Goal: Task Accomplishment & Management: Complete application form

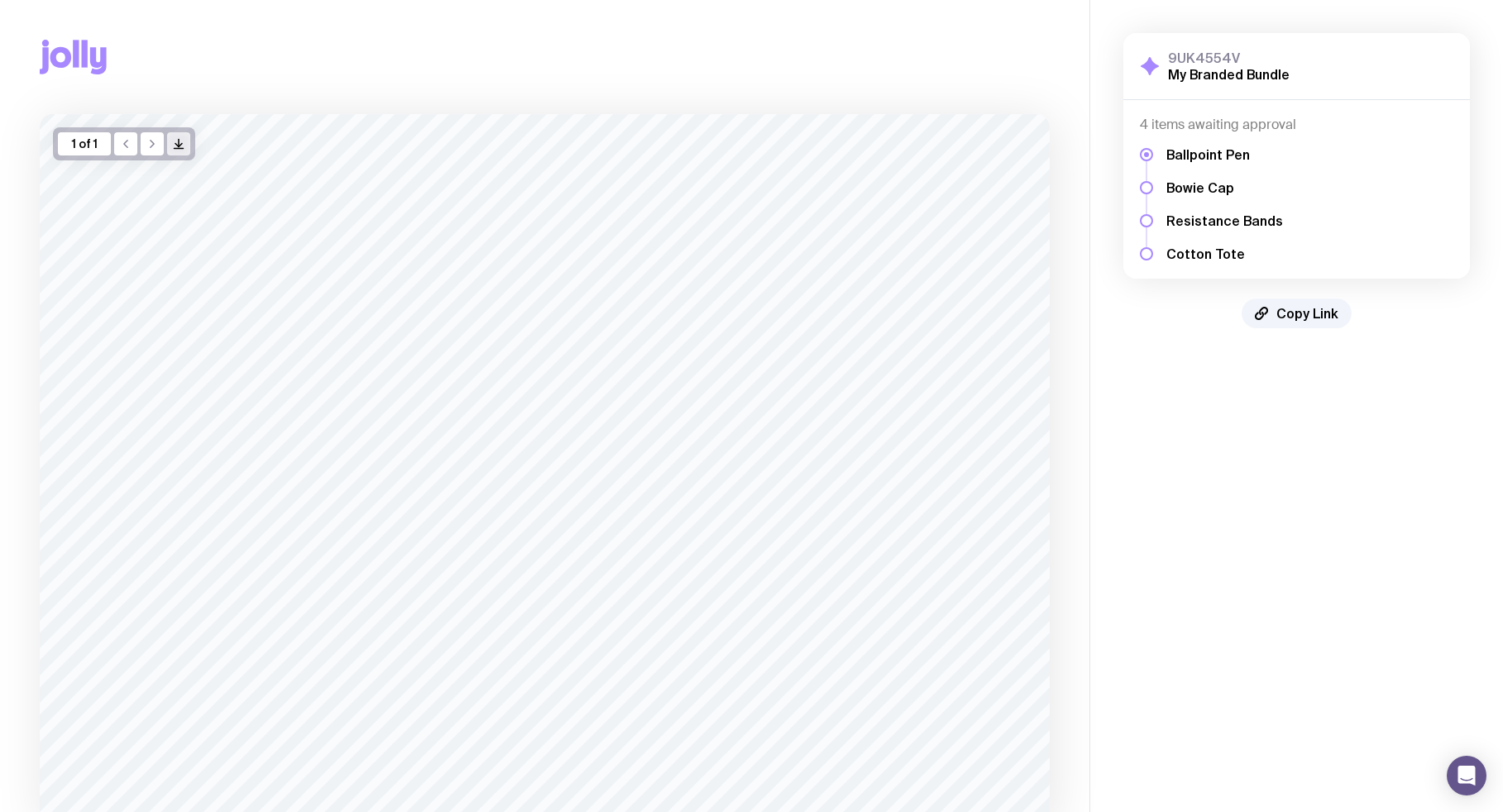
click at [181, 147] on icon "/> />" at bounding box center [179, 144] width 13 height 13
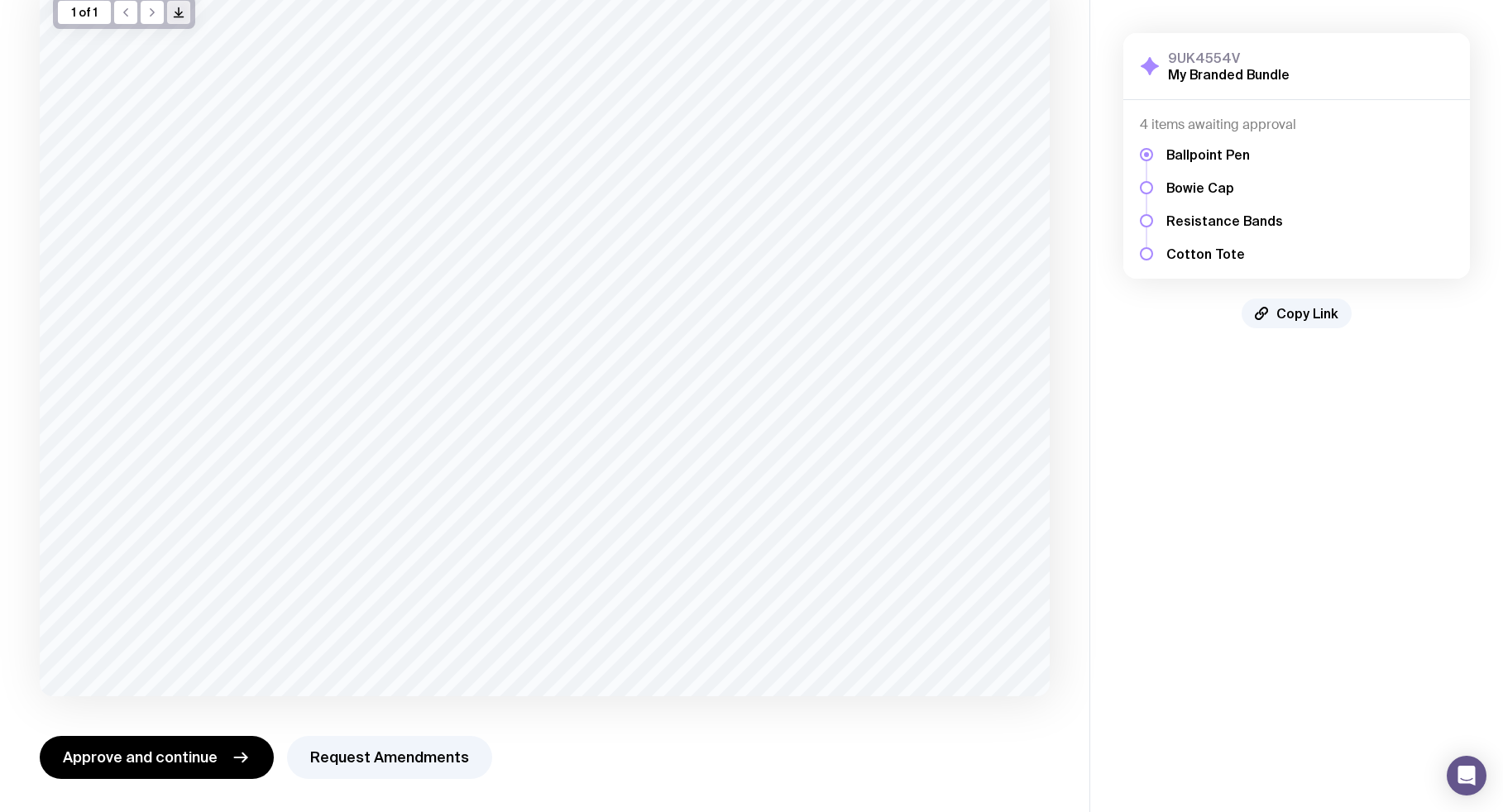
scroll to position [131, 0]
click at [389, 758] on button "Request Amendments" at bounding box center [390, 758] width 205 height 43
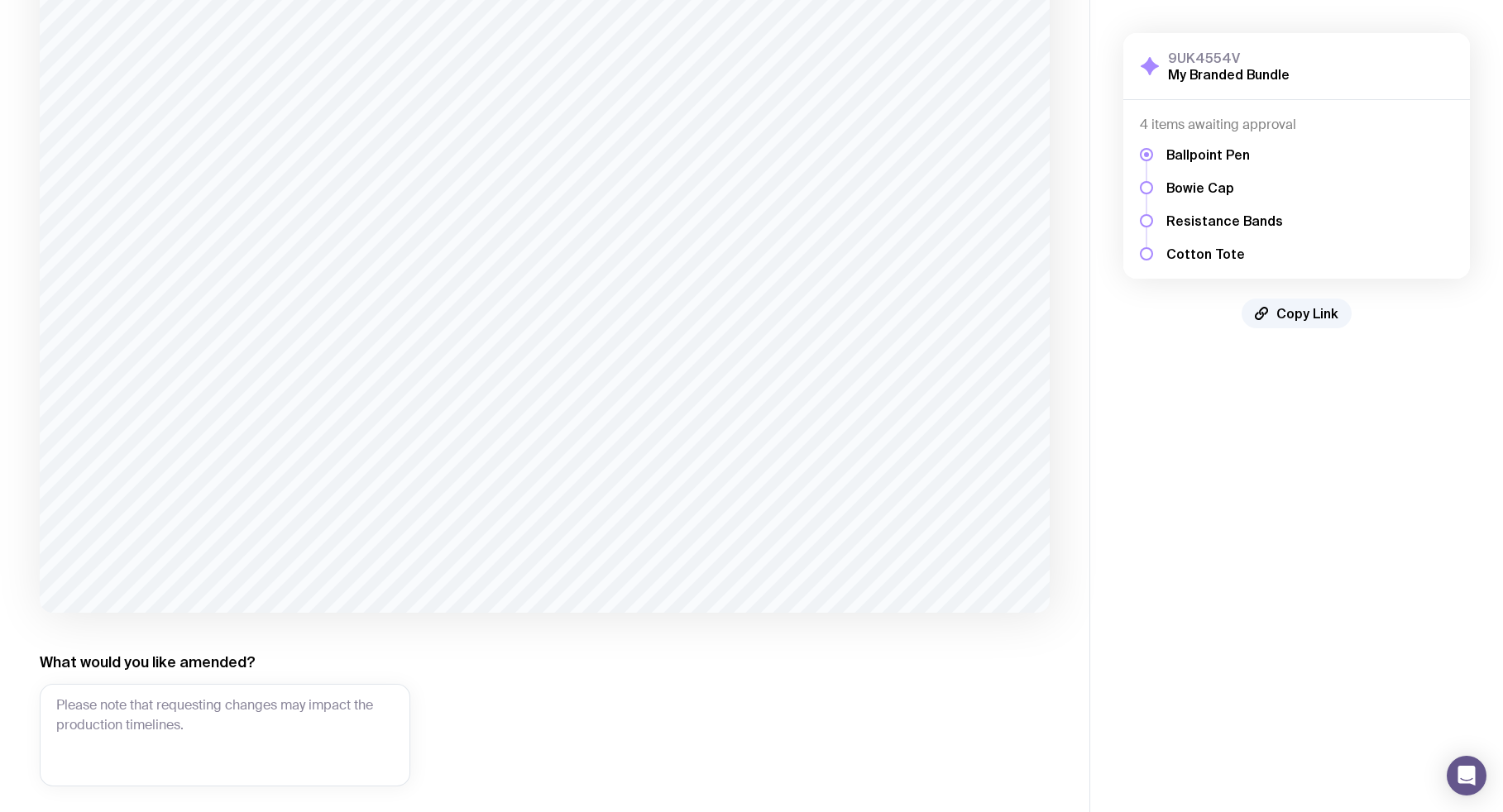
scroll to position [219, 0]
click at [186, 719] on textarea "What would you like amended?" at bounding box center [224, 732] width 370 height 103
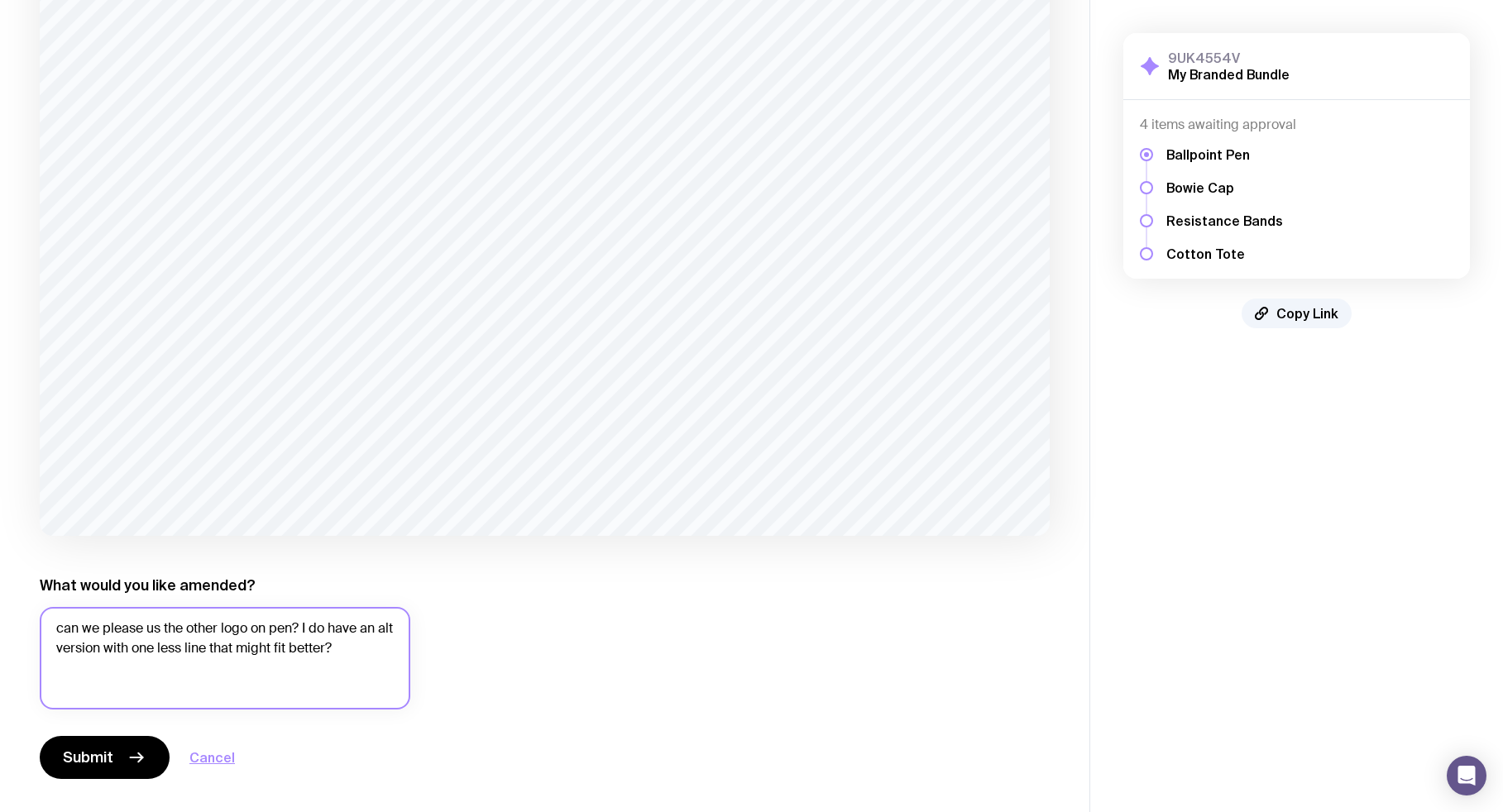
scroll to position [292, 0]
click at [62, 629] on textarea "can we please us the other logo on pen? I do have an alt version with one less …" at bounding box center [224, 658] width 370 height 103
click at [121, 645] on textarea "Can we please us the other logo on pen? I do have an alt version with one less …" at bounding box center [224, 658] width 370 height 103
click at [243, 647] on textarea "Can we please us the other logo on pen? I do have an alt version of with one le…" at bounding box center [224, 658] width 370 height 103
drag, startPoint x: 142, startPoint y: 667, endPoint x: 131, endPoint y: 729, distance: 63.0
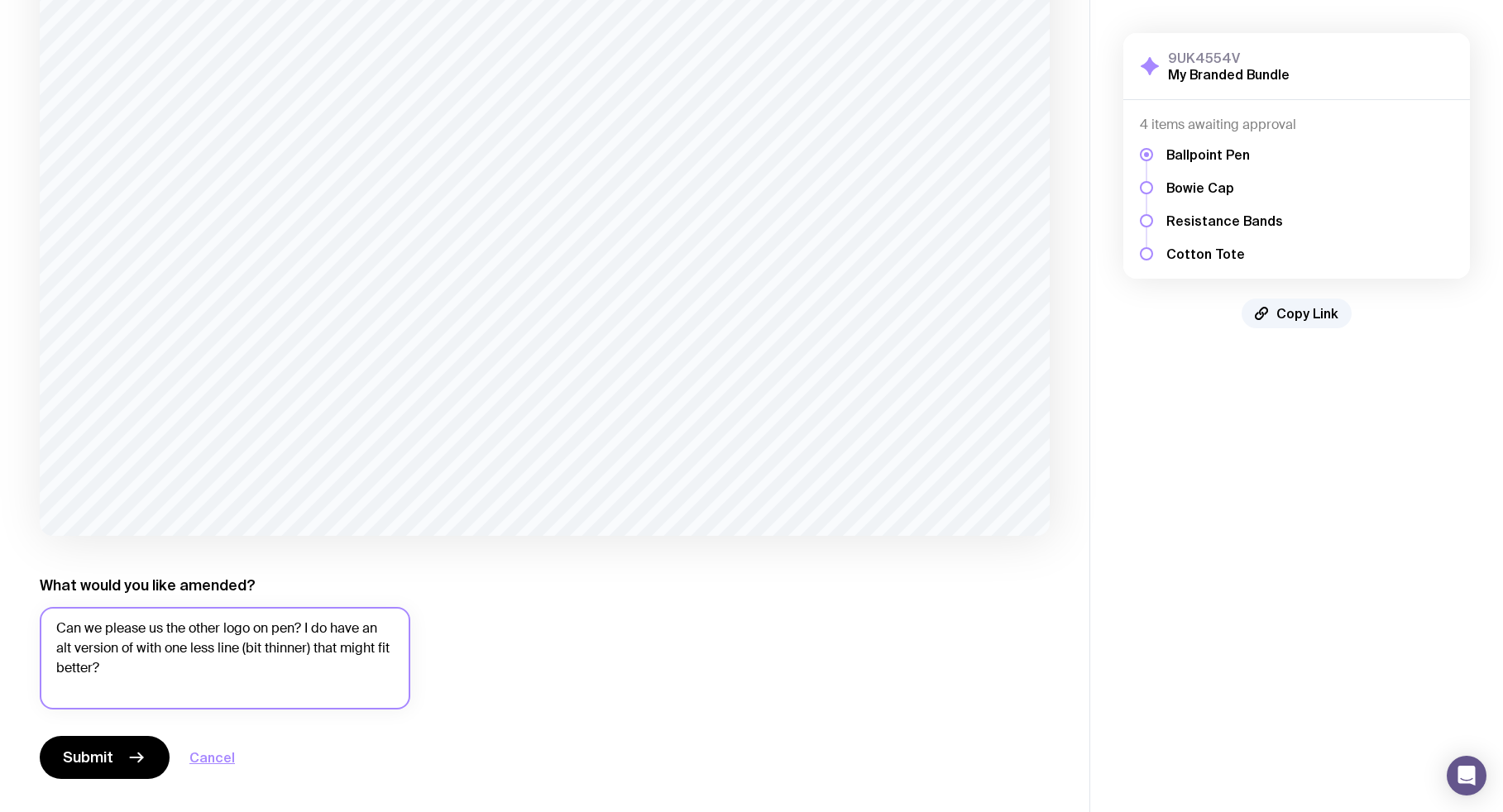
click at [142, 667] on textarea "Can we please us the other logo on pen? I do have an alt version of with one le…" at bounding box center [224, 658] width 370 height 103
type textarea "Can we please us the other logo on pen? I do have an alt version of with one le…"
click at [108, 758] on span "Submit" at bounding box center [87, 758] width 51 height 20
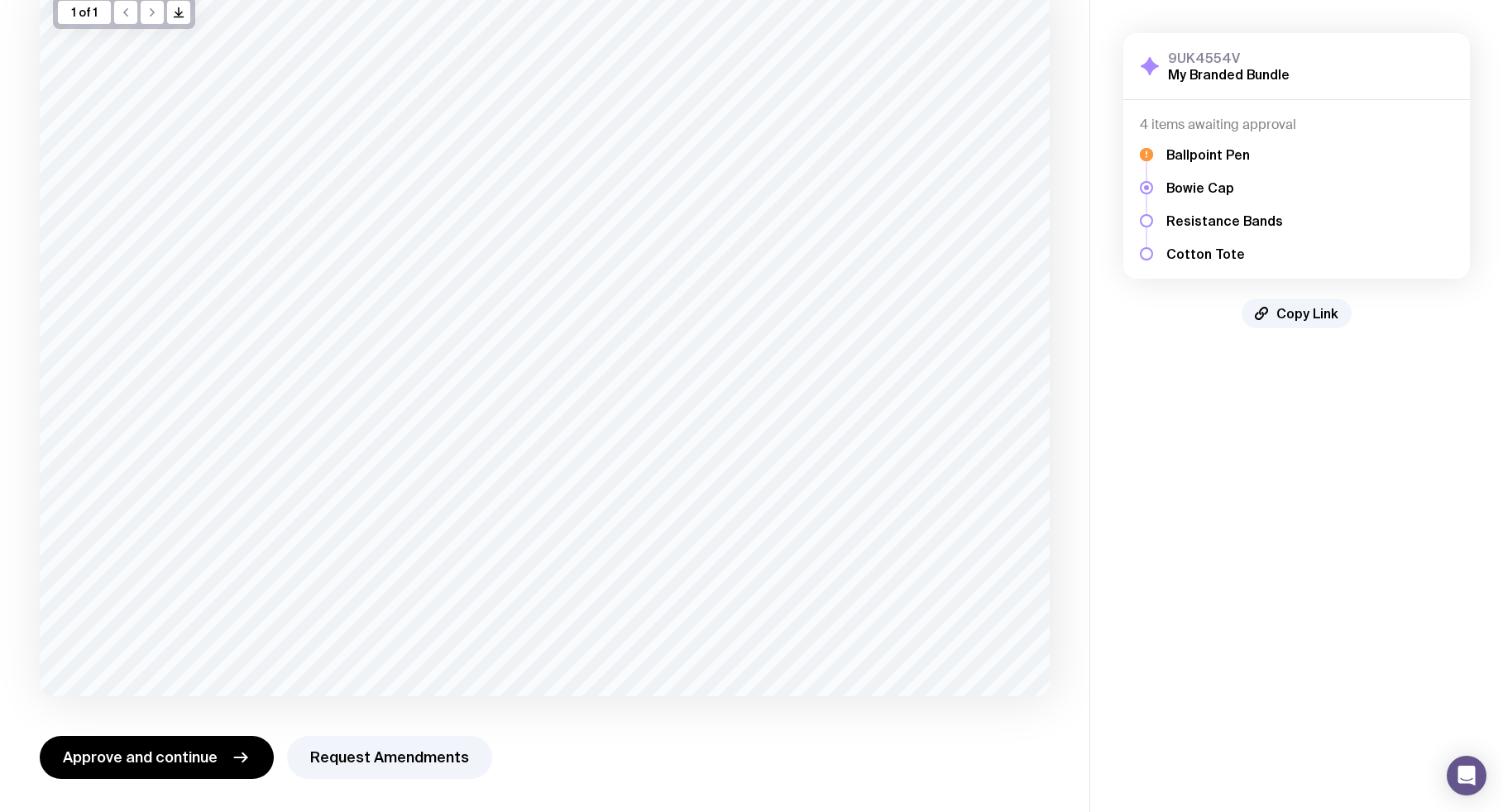
scroll to position [131, 0]
click at [386, 757] on button "Request Amendments" at bounding box center [390, 758] width 205 height 43
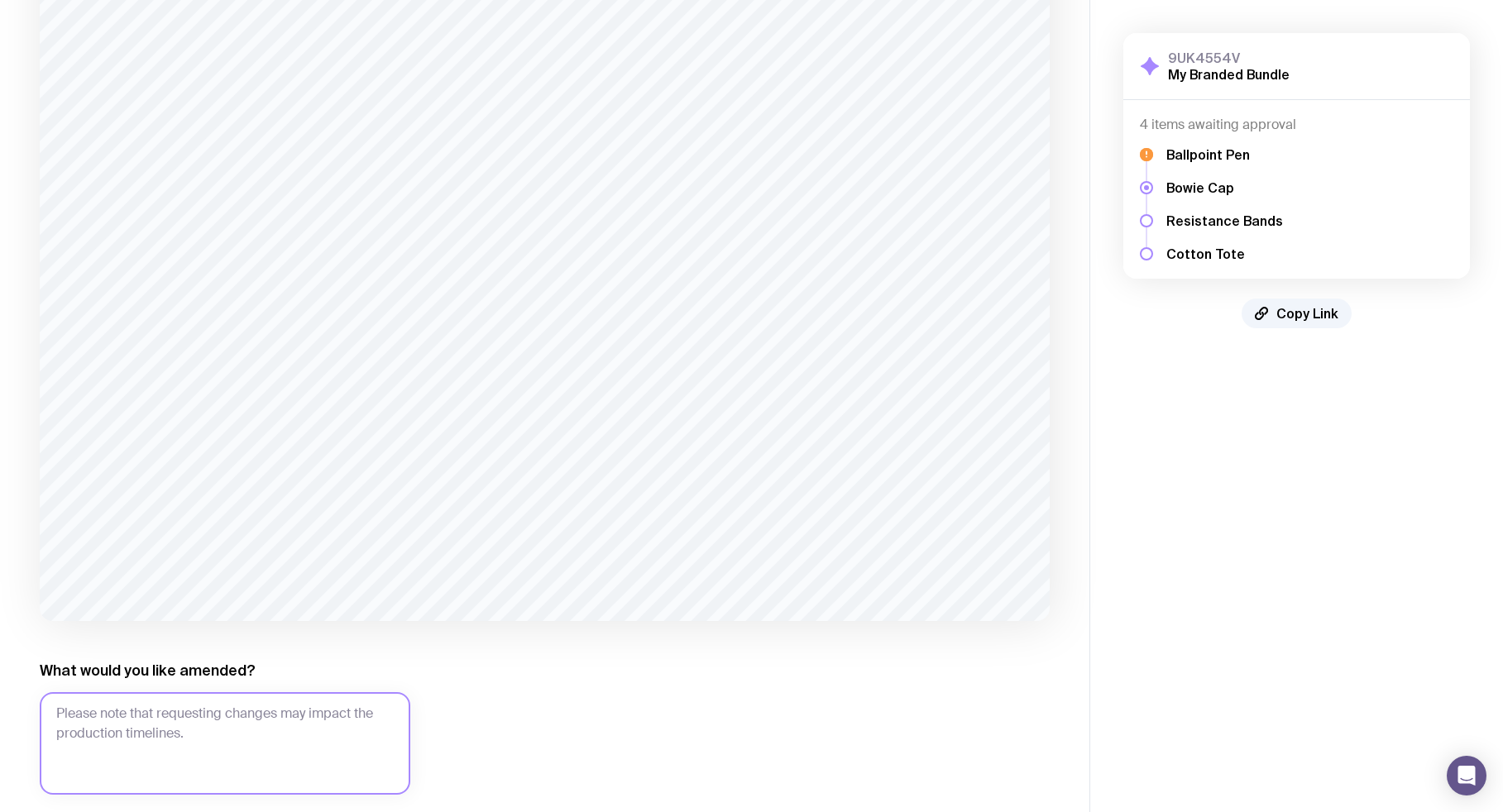
scroll to position [207, 0]
click at [255, 731] on textarea "What would you like amended?" at bounding box center [224, 743] width 370 height 103
click at [55, 712] on textarea "will this include the other version of logo at back too with wording?" at bounding box center [224, 743] width 370 height 103
click at [263, 733] on textarea "Looks great but will this include the other version of logo at back too with wo…" at bounding box center [224, 743] width 370 height 103
click at [362, 736] on textarea "Looks great but will this include the other version of logo at back too with wo…" at bounding box center [224, 743] width 370 height 103
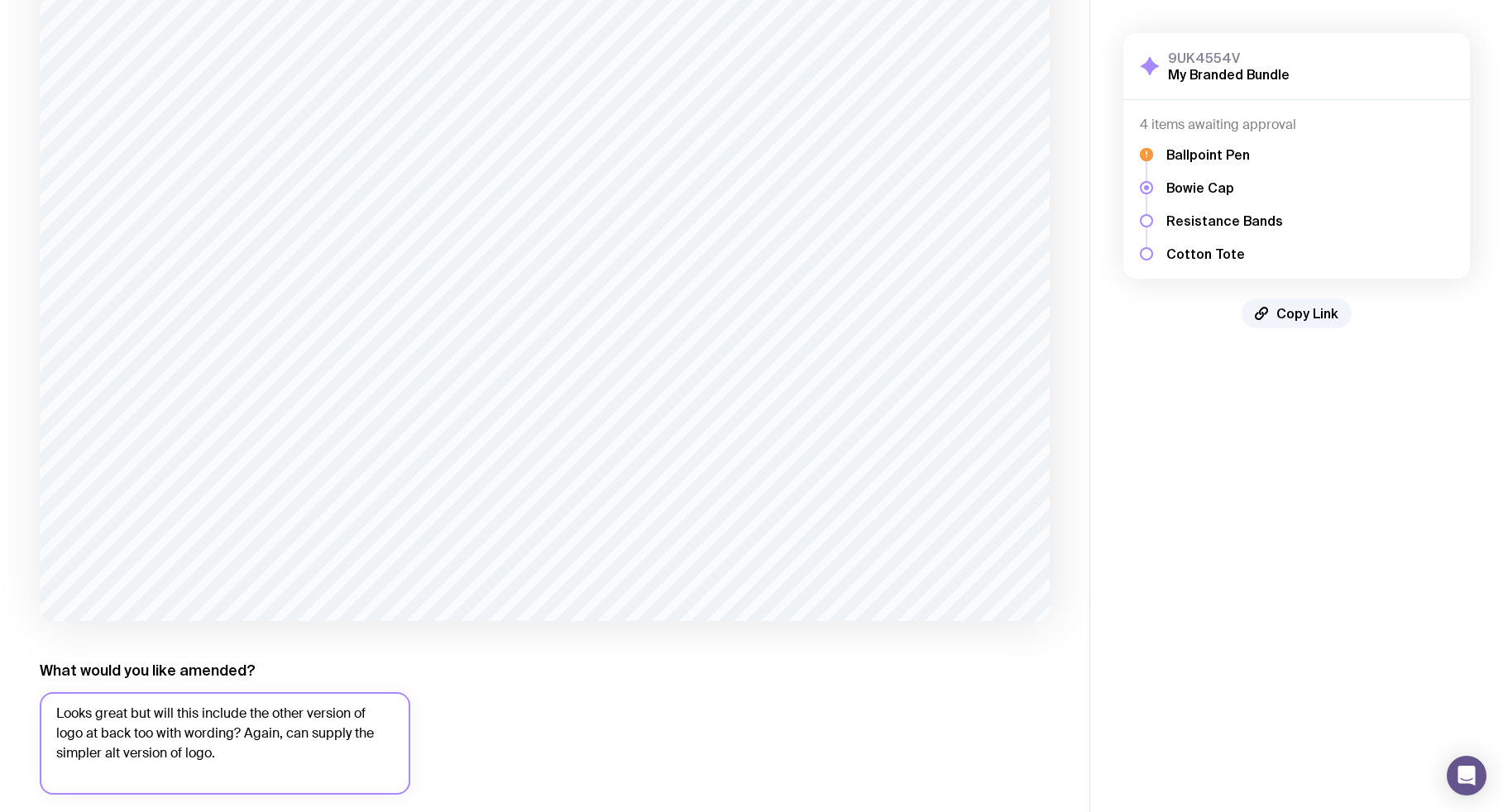
scroll to position [207, 1]
click at [268, 751] on textarea "Looks great but will this include the other version of logo at back too with wo…" at bounding box center [224, 743] width 370 height 103
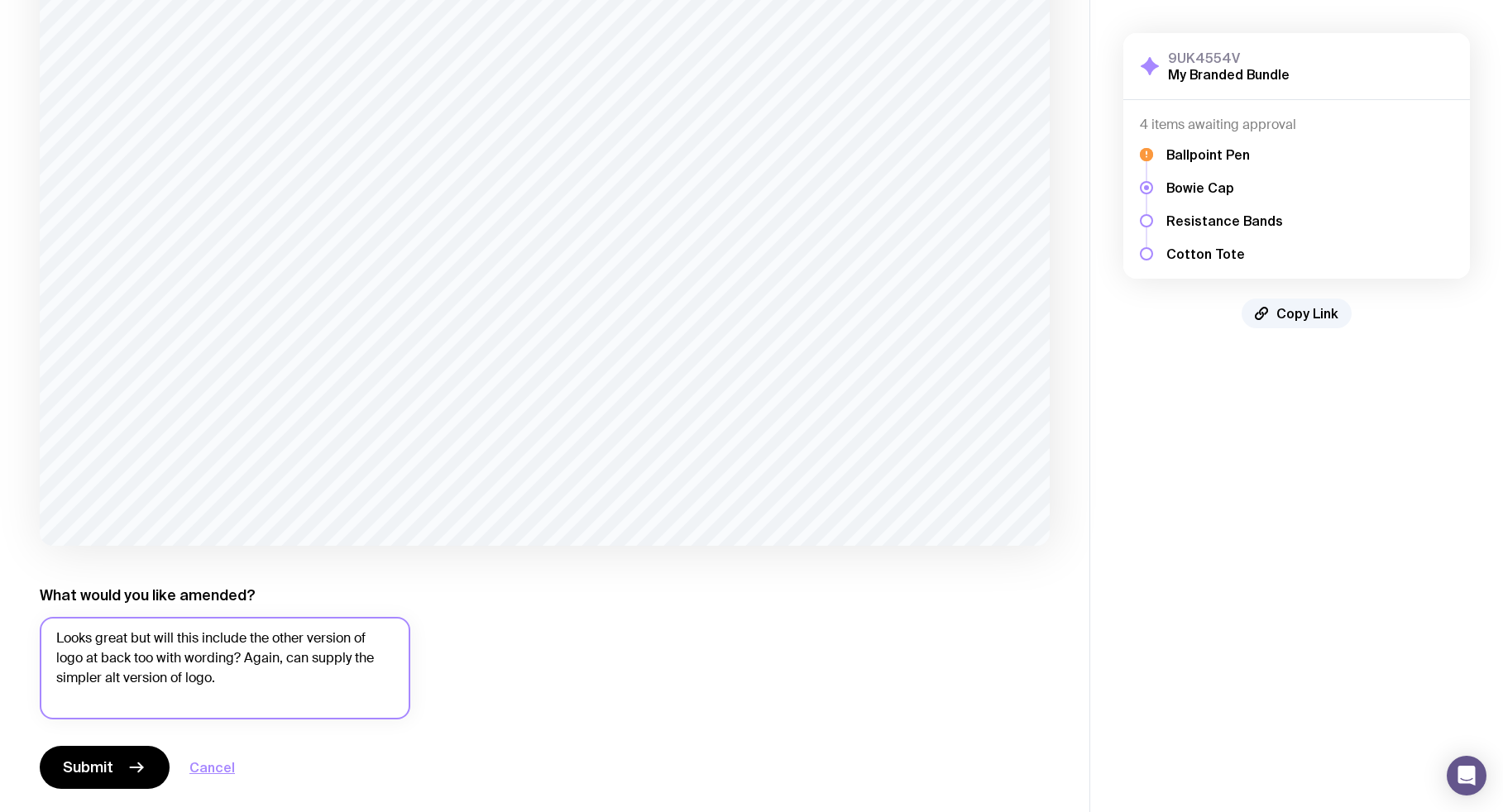
scroll to position [292, 0]
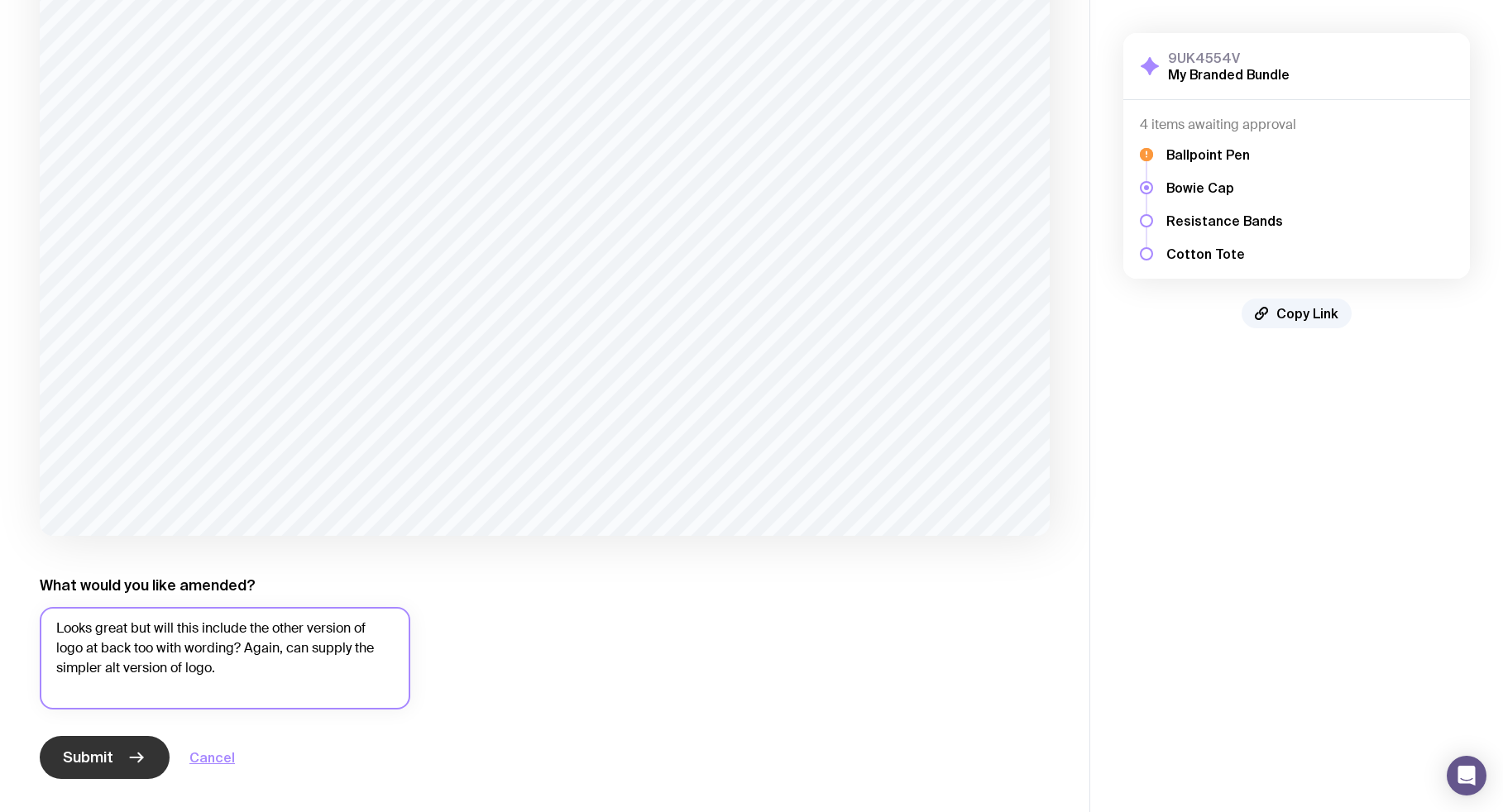
type textarea "Looks great but will this include the other version of logo at back too with wo…"
click at [110, 754] on span "Submit" at bounding box center [87, 758] width 51 height 20
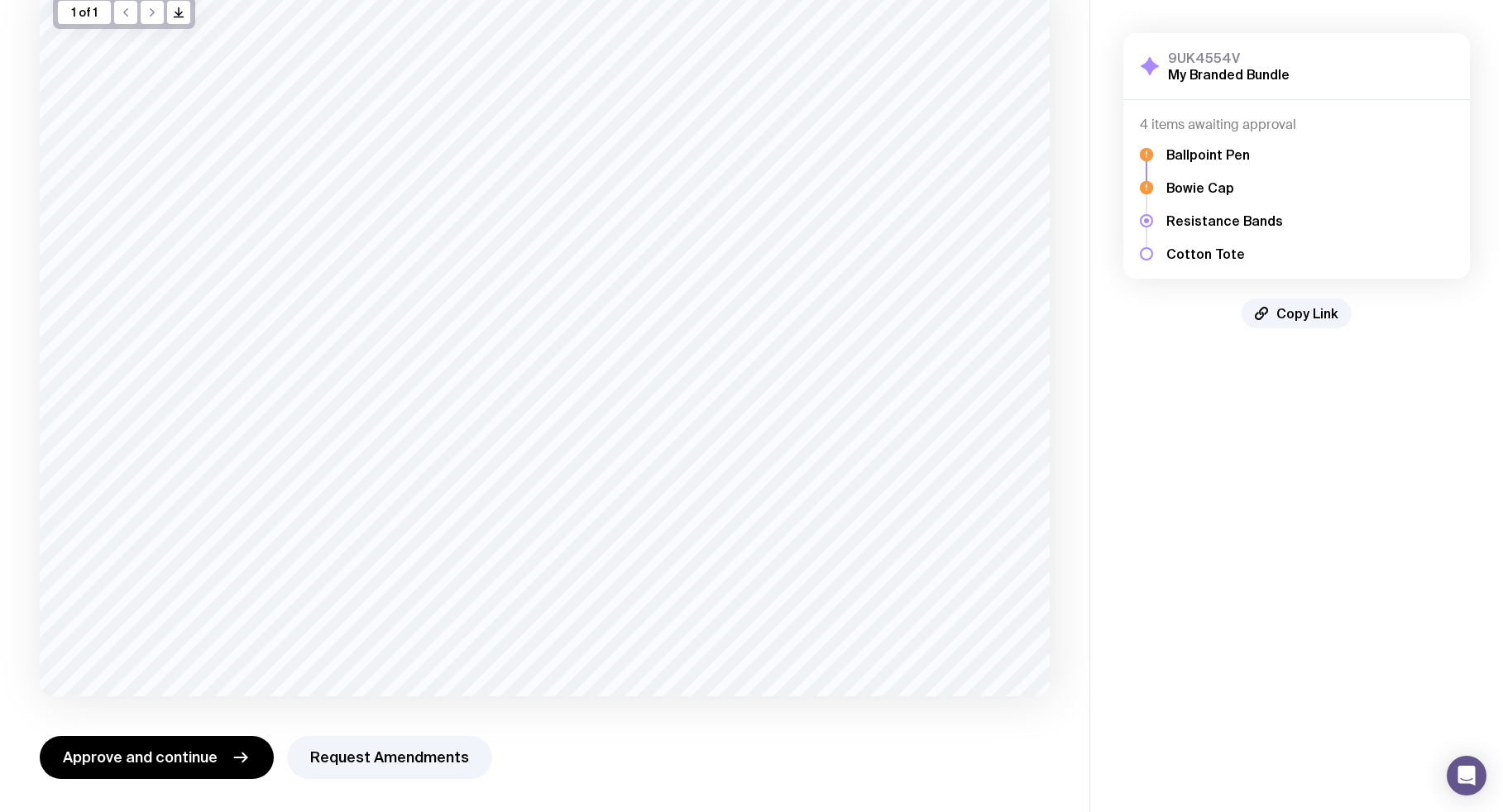
scroll to position [131, 0]
click at [183, 752] on span "Approve and continue" at bounding box center [139, 758] width 154 height 20
click at [359, 758] on button "Request Amendments" at bounding box center [390, 758] width 205 height 43
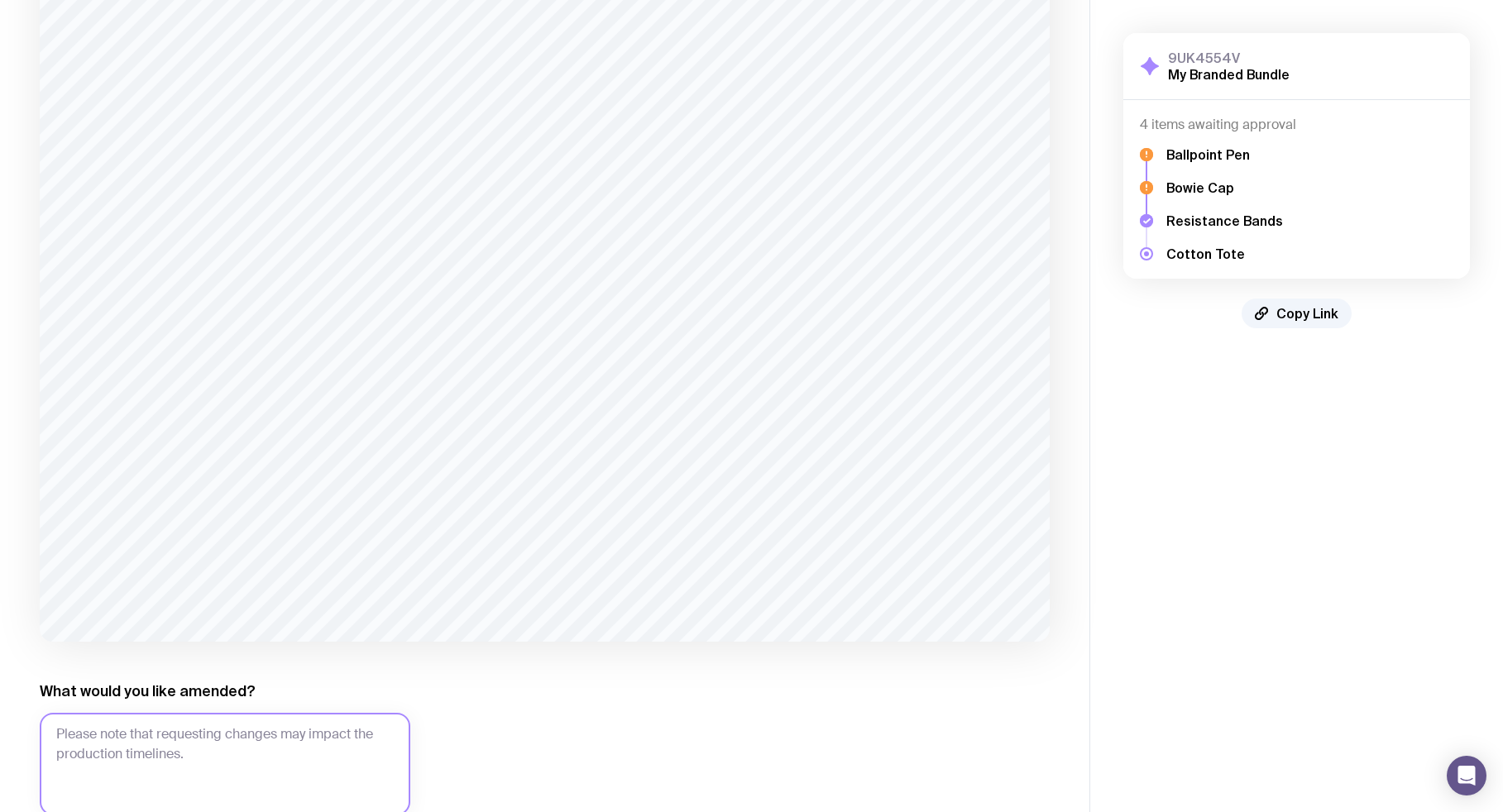
scroll to position [190, 0]
click at [200, 737] on textarea "What would you like amended?" at bounding box center [224, 759] width 370 height 103
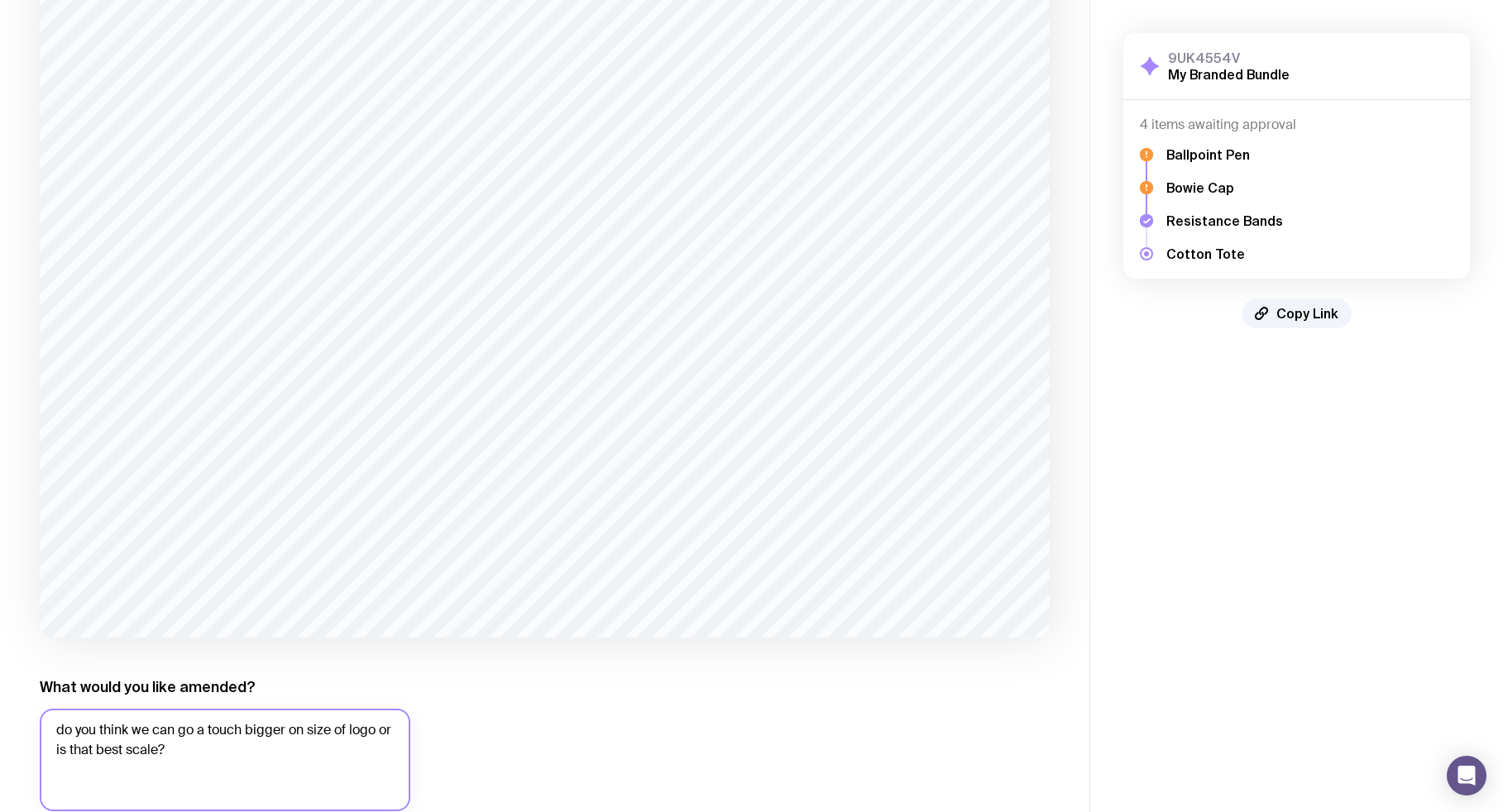
click at [54, 749] on textarea "do you think we can go a touch bigger on size of logo or is that best scale?" at bounding box center [224, 759] width 370 height 103
click at [281, 758] on textarea "do you think we can go a touch bigger on size of logo or do you think that is t…" at bounding box center [224, 759] width 370 height 103
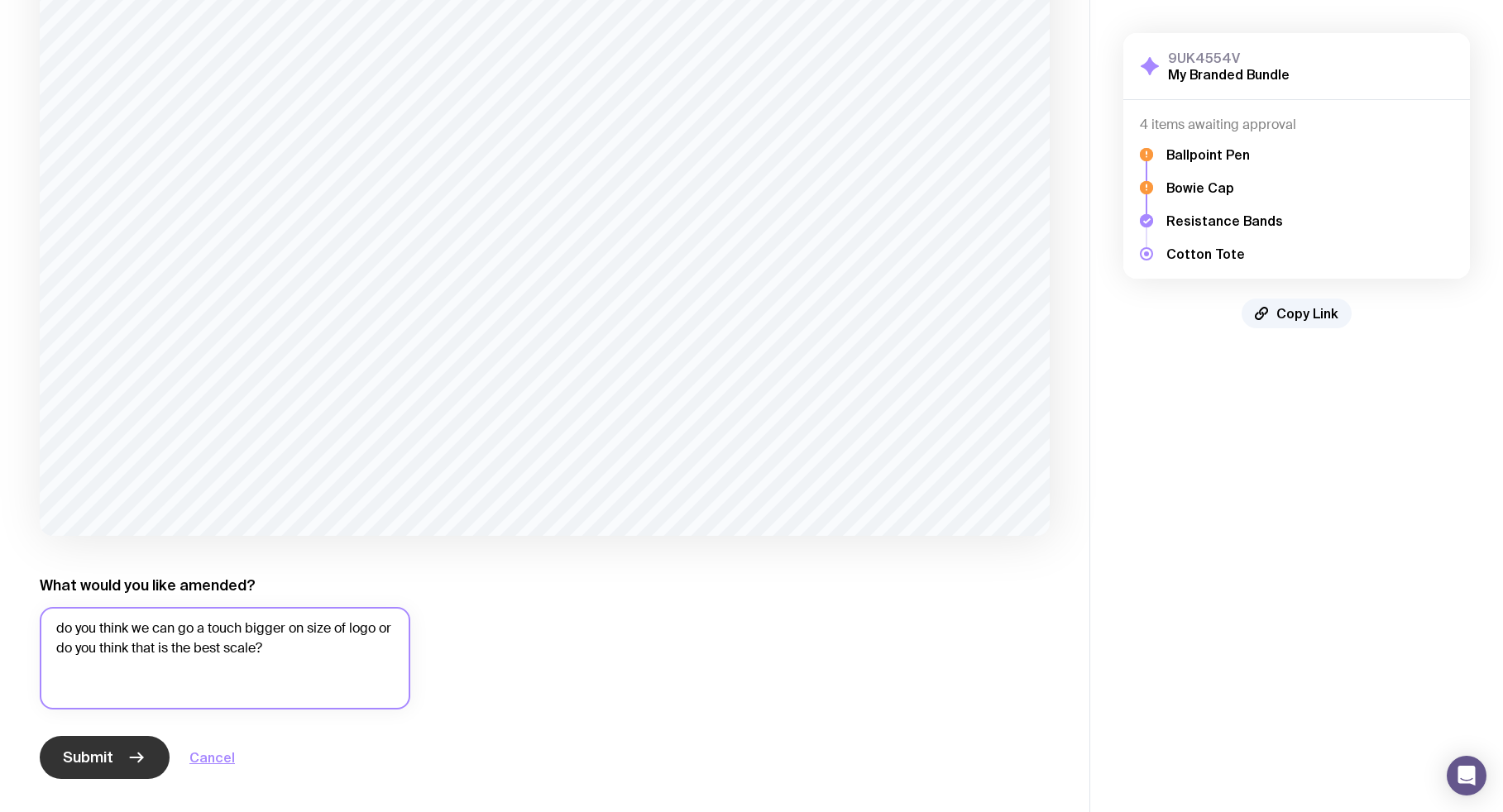
scroll to position [292, 0]
type textarea "do you think we can go a touch bigger on size of logo or do you think that is t…"
click at [81, 757] on span "Submit" at bounding box center [87, 758] width 51 height 20
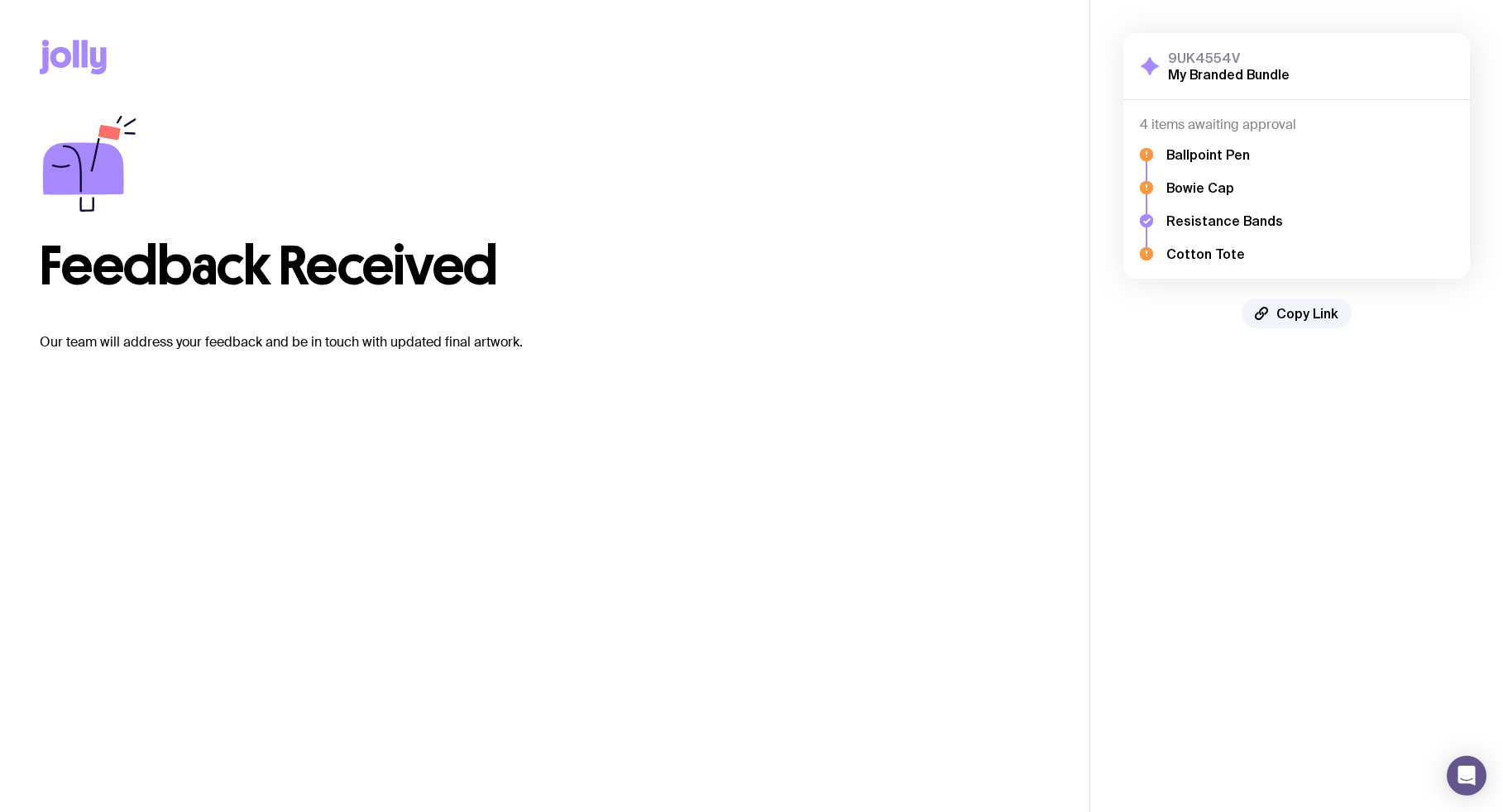
scroll to position [0, 0]
